Goal: Task Accomplishment & Management: Manage account settings

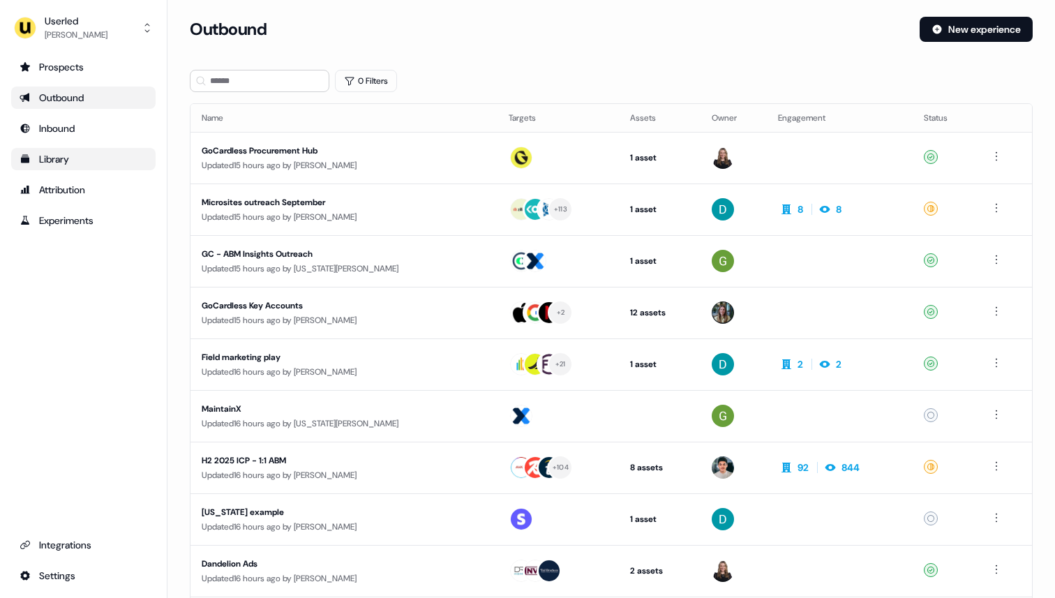
click at [61, 165] on div "Library" at bounding box center [84, 159] width 128 height 14
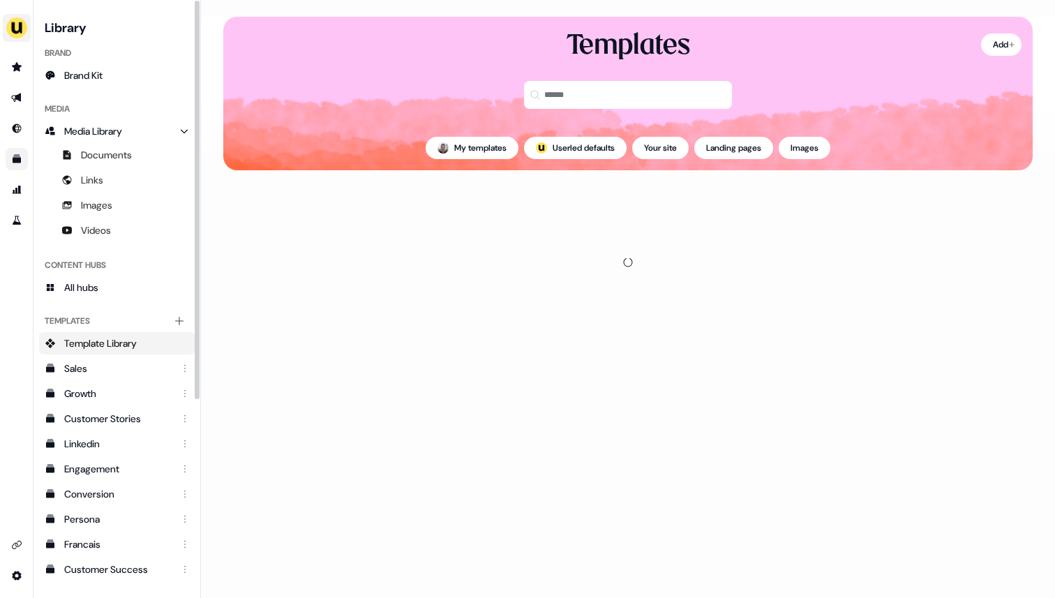
click at [10, 27] on img "side nav menu" at bounding box center [17, 28] width 22 height 22
click at [17, 33] on img "side nav menu" at bounding box center [17, 28] width 22 height 22
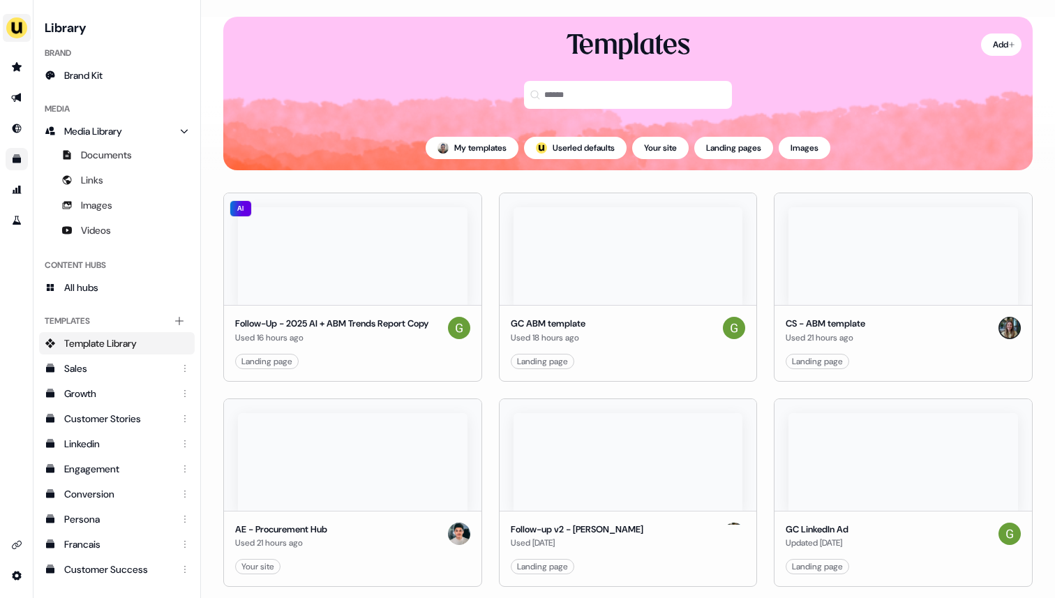
click at [24, 36] on div "side nav menu" at bounding box center [17, 28] width 22 height 22
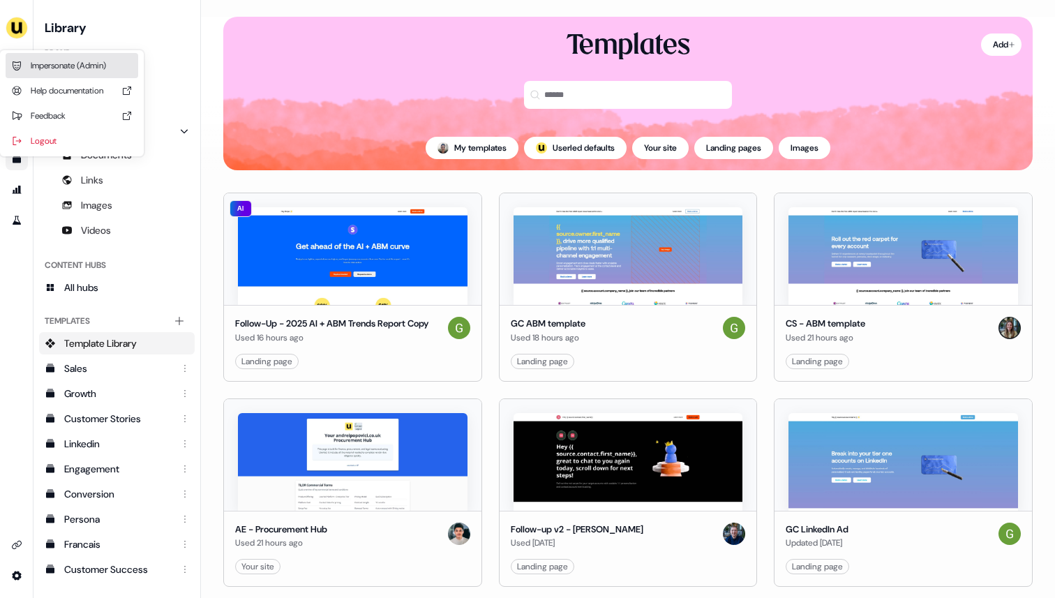
click at [36, 62] on div "Impersonate (Admin)" at bounding box center [72, 65] width 133 height 25
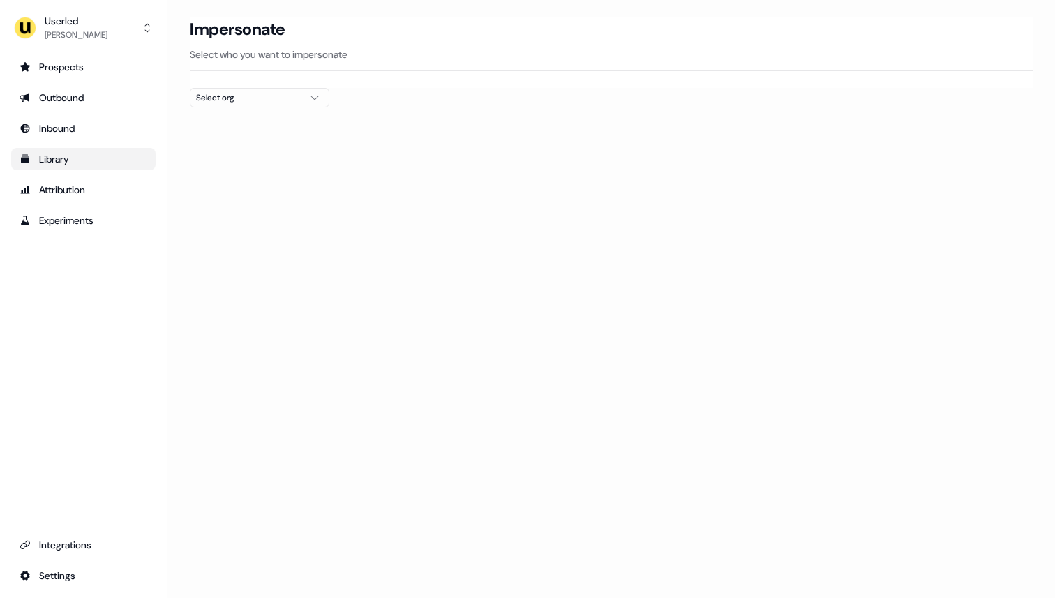
click at [265, 104] on div "Select org" at bounding box center [248, 98] width 105 height 14
type input "****"
click at [258, 146] on div "Wiiisdom" at bounding box center [259, 148] width 138 height 22
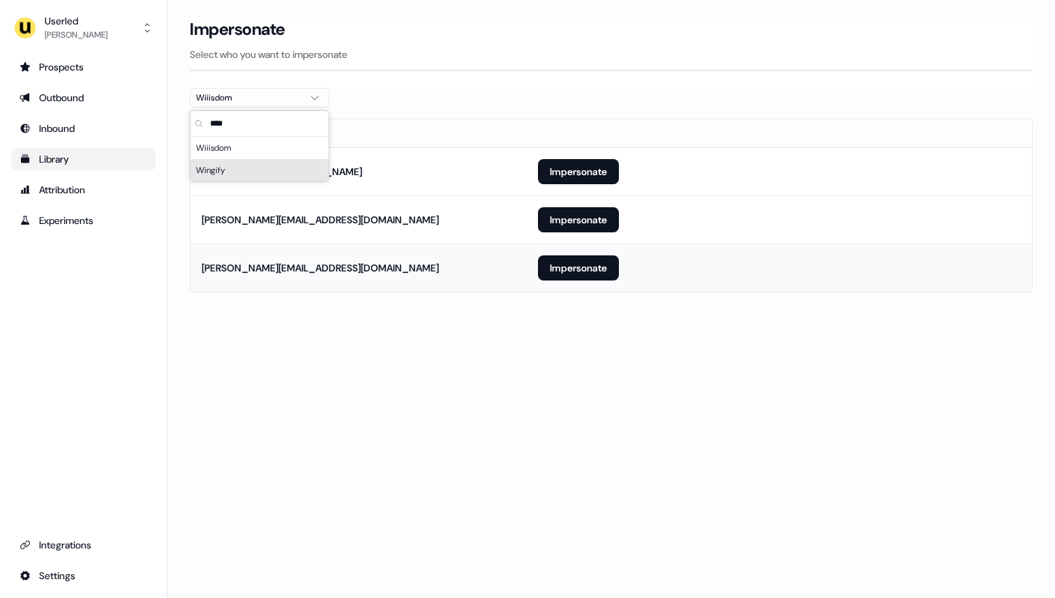
click at [297, 258] on td "[PERSON_NAME][EMAIL_ADDRESS][DOMAIN_NAME]" at bounding box center [358, 268] width 336 height 48
click at [583, 269] on button "Impersonate" at bounding box center [578, 267] width 81 height 25
